Goal: Task Accomplishment & Management: Manage account settings

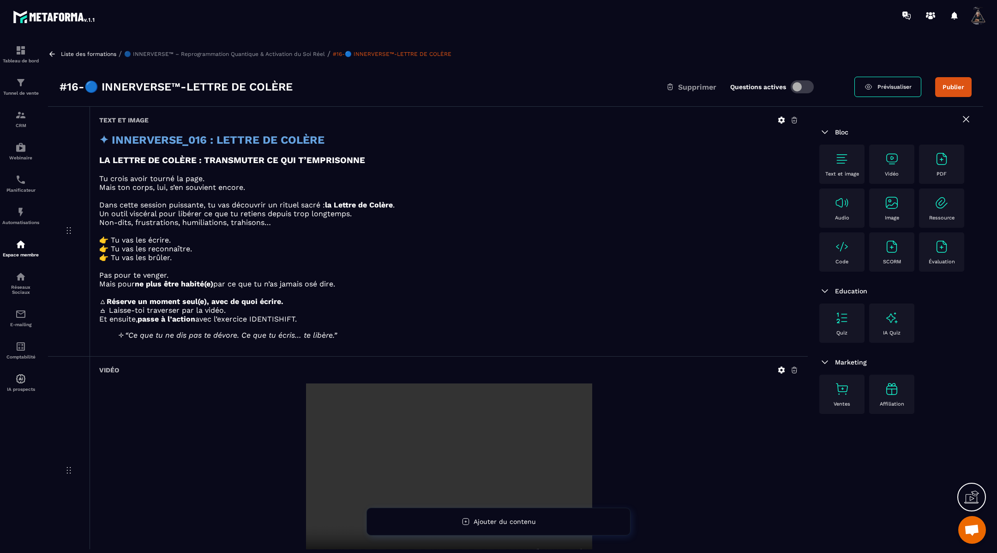
click at [952, 89] on button "Publier" at bounding box center [953, 87] width 36 height 20
click at [54, 53] on icon at bounding box center [52, 54] width 8 height 8
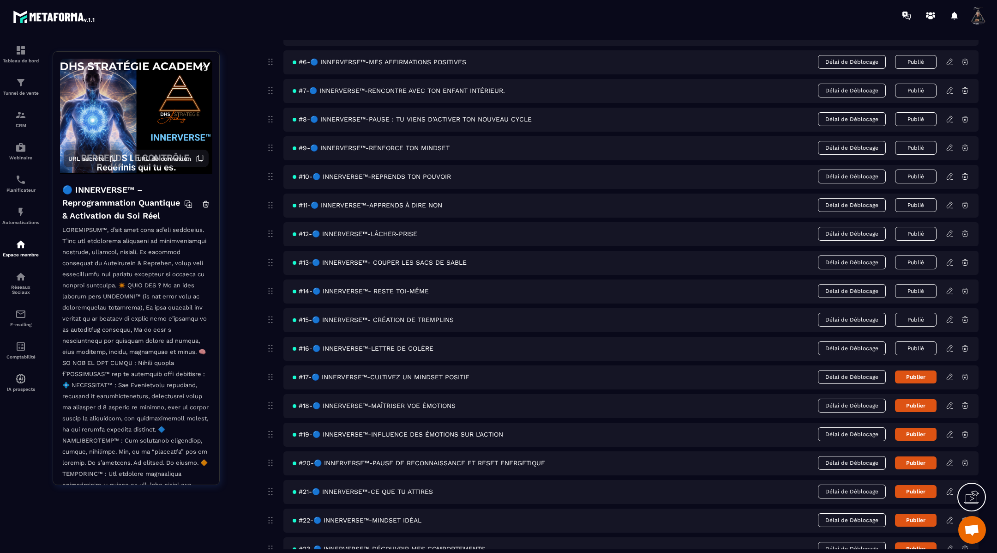
scroll to position [236, 0]
click at [951, 373] on icon at bounding box center [950, 376] width 6 height 6
